Goal: Task Accomplishment & Management: Complete application form

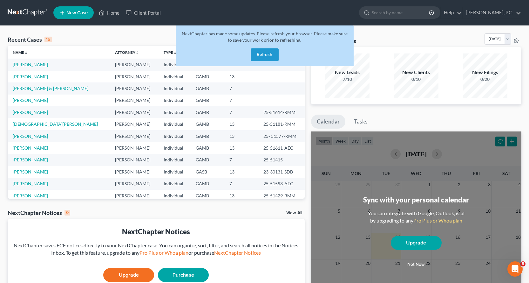
click at [270, 56] on button "Refresh" at bounding box center [265, 54] width 28 height 13
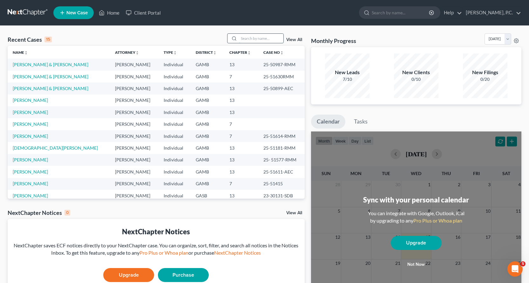
click at [255, 38] on input "search" at bounding box center [261, 38] width 44 height 9
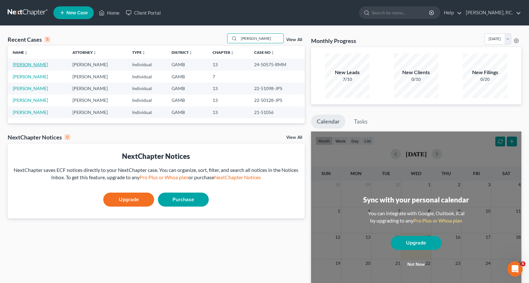
type input "[PERSON_NAME]"
click at [22, 65] on link "[PERSON_NAME]" at bounding box center [30, 64] width 35 height 5
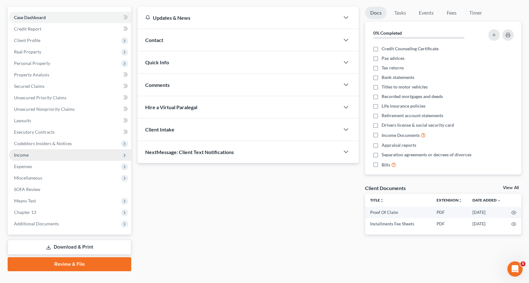
scroll to position [67, 0]
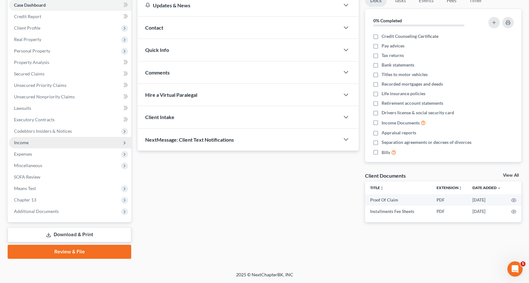
click at [26, 143] on span "Income" at bounding box center [21, 142] width 15 height 5
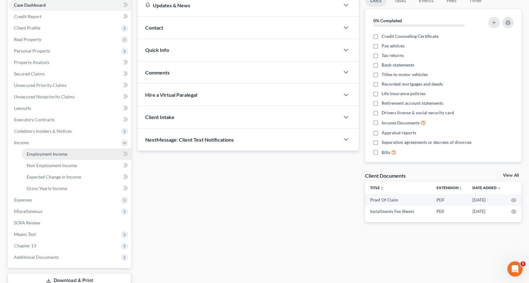
click at [40, 154] on span "Employment Income" at bounding box center [47, 153] width 41 height 5
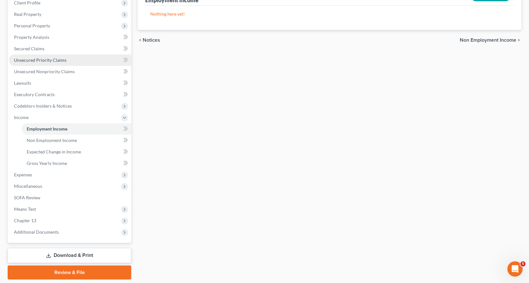
scroll to position [95, 0]
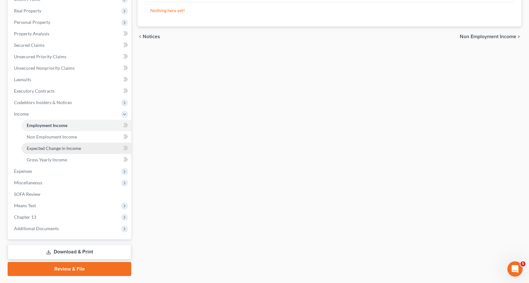
click at [53, 149] on span "Expected Change in Income" at bounding box center [54, 147] width 54 height 5
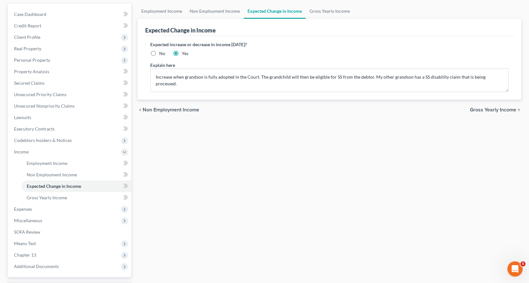
scroll to position [64, 0]
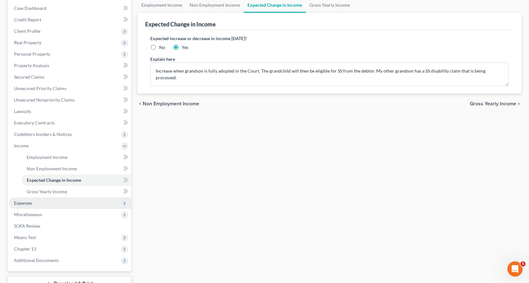
click at [17, 202] on span "Expenses" at bounding box center [23, 202] width 18 height 5
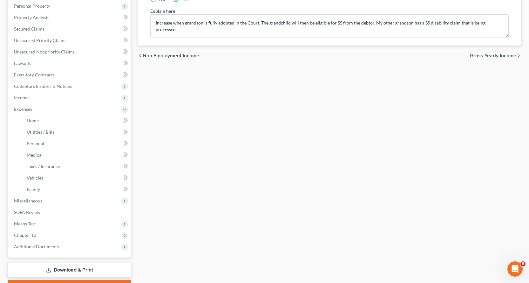
scroll to position [127, 0]
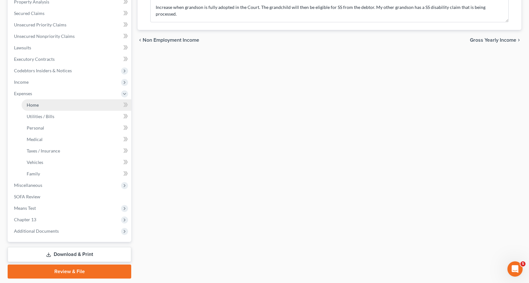
click at [34, 105] on span "Home" at bounding box center [33, 104] width 12 height 5
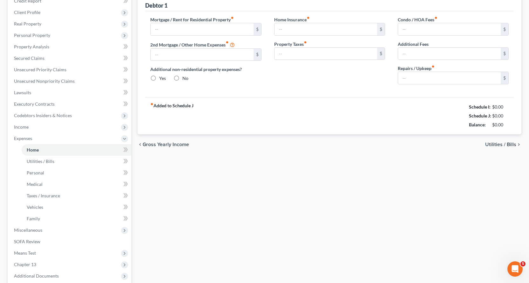
type input "0.00"
radio input "true"
type input "80.00"
type input "90.00"
type input "0.00"
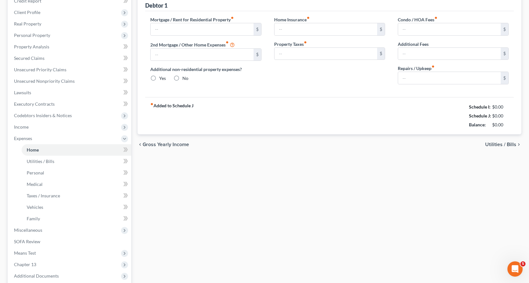
type input "0.00"
type input "50.00"
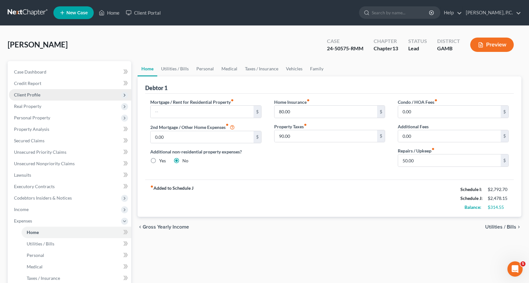
click at [29, 94] on span "Client Profile" at bounding box center [27, 94] width 26 height 5
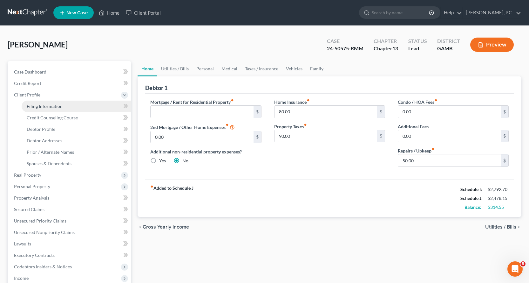
click at [37, 106] on span "Filing Information" at bounding box center [45, 105] width 36 height 5
select select "1"
select select "0"
select select "3"
select select "10"
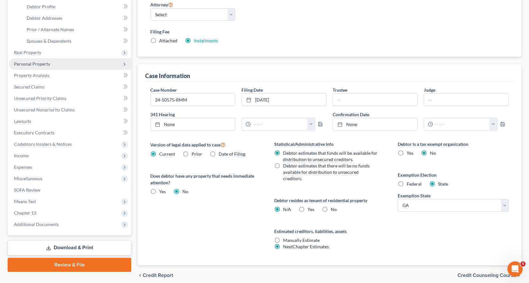
scroll to position [127, 0]
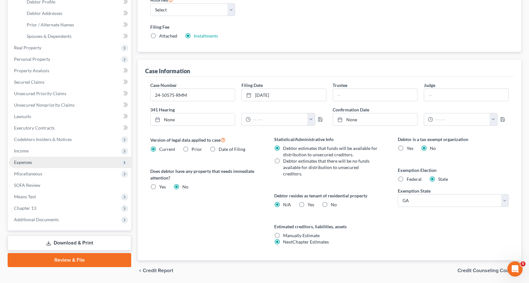
click at [28, 161] on span "Expenses" at bounding box center [23, 161] width 18 height 5
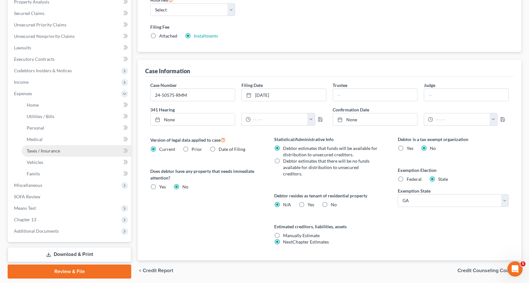
click at [42, 151] on span "Taxes / Insurance" at bounding box center [43, 150] width 33 height 5
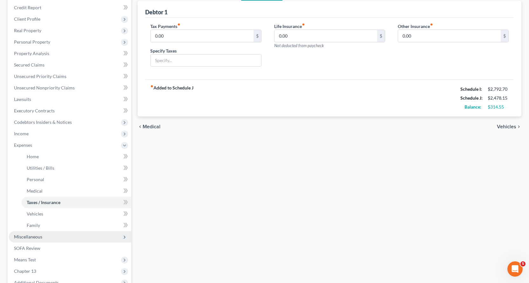
scroll to position [147, 0]
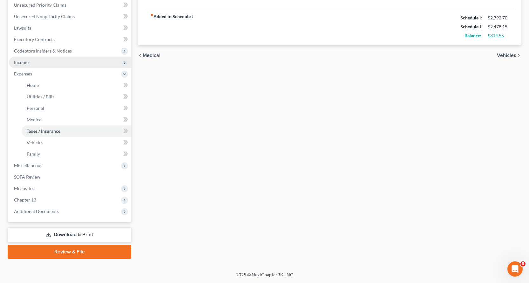
click at [24, 62] on span "Income" at bounding box center [21, 61] width 15 height 5
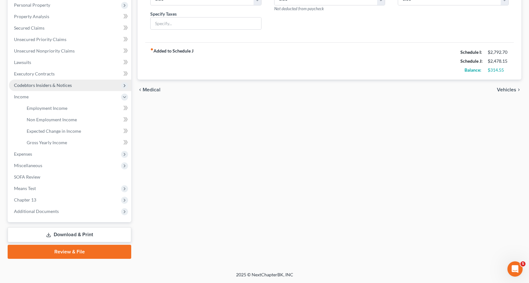
scroll to position [113, 0]
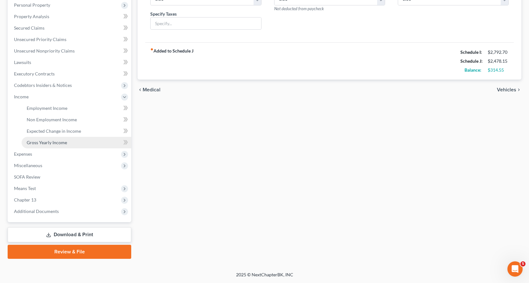
click at [57, 146] on link "Gross Yearly Income" at bounding box center [77, 142] width 110 height 11
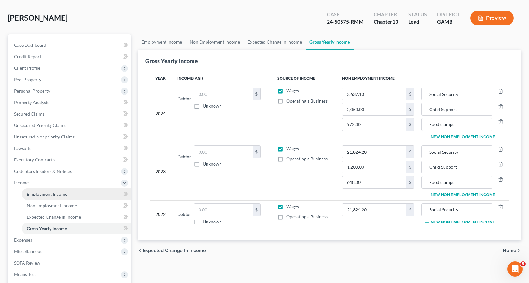
scroll to position [64, 0]
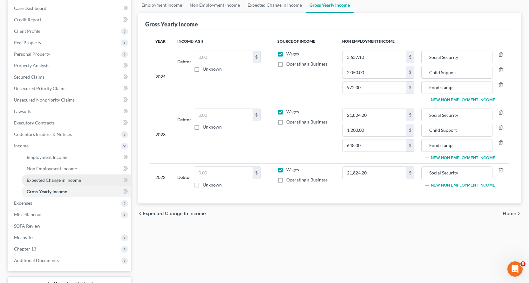
click at [51, 178] on span "Expected Change in Income" at bounding box center [54, 179] width 54 height 5
